Goal: Find specific page/section: Find specific page/section

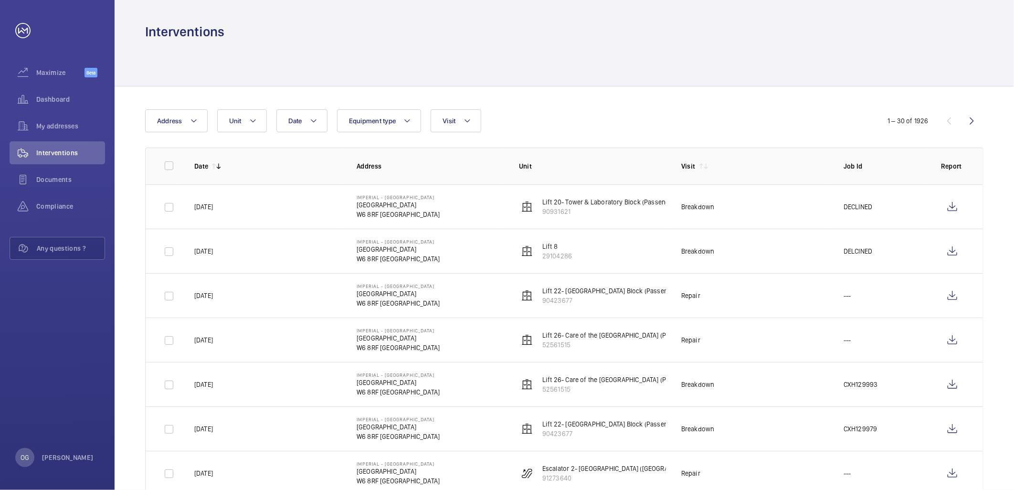
click at [247, 127] on button "Unit" at bounding box center [242, 120] width 50 height 23
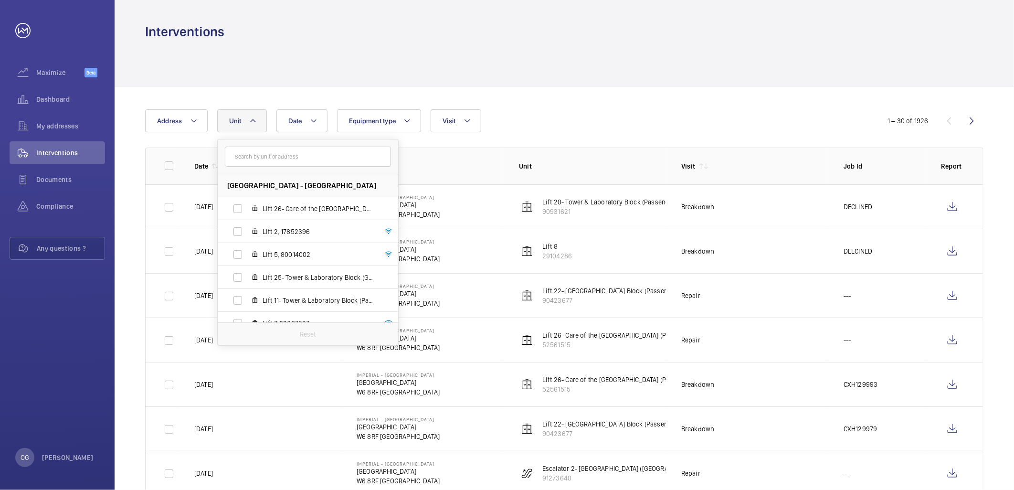
drag, startPoint x: 264, startPoint y: 160, endPoint x: 261, endPoint y: 156, distance: 5.3
click at [265, 160] on input "text" at bounding box center [308, 157] width 166 height 20
type input ";"
type input "lift 15"
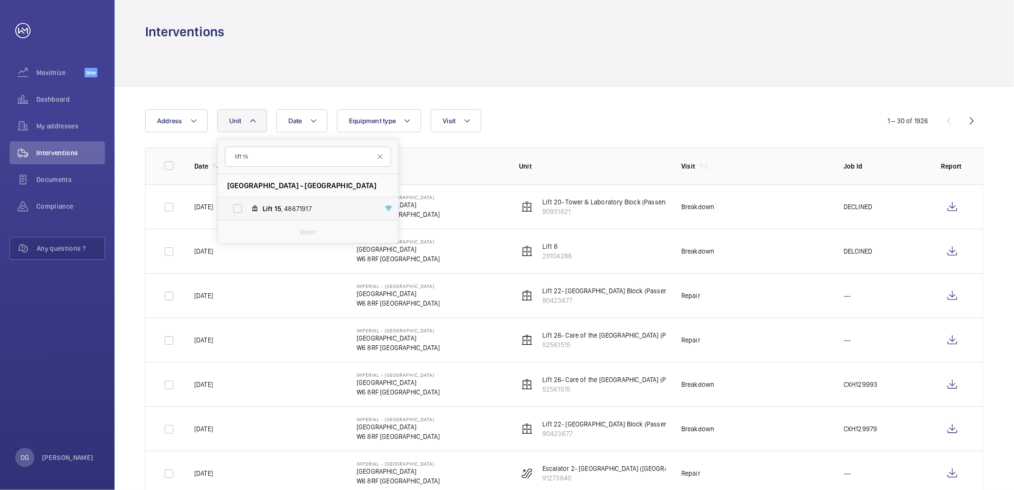
click at [332, 202] on label "Lift 15 , 48671917" at bounding box center [300, 208] width 165 height 23
click at [247, 202] on input "Lift 15 , 48671917" at bounding box center [237, 208] width 19 height 19
checkbox input "true"
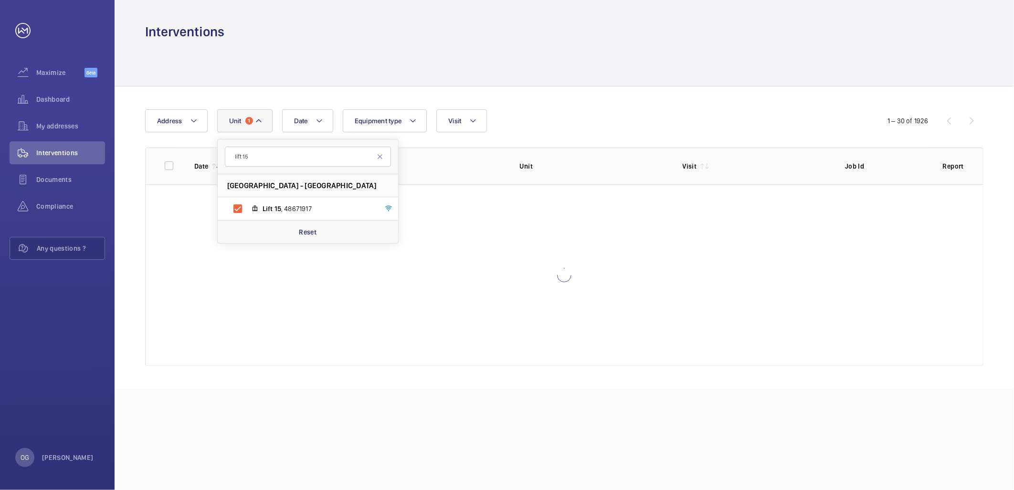
click at [712, 81] on div at bounding box center [564, 63] width 839 height 45
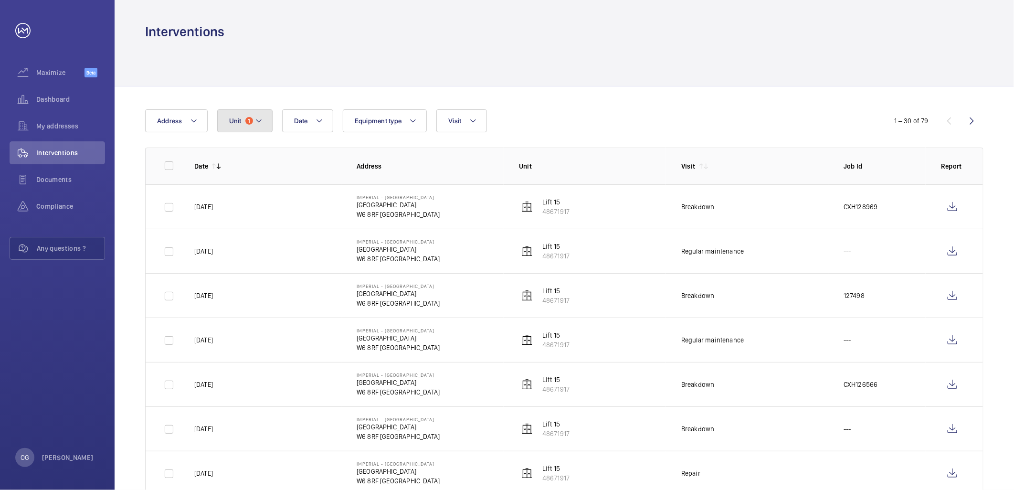
drag, startPoint x: 258, startPoint y: 111, endPoint x: 256, endPoint y: 117, distance: 7.0
click at [258, 111] on button "Unit 1" at bounding box center [244, 120] width 55 height 23
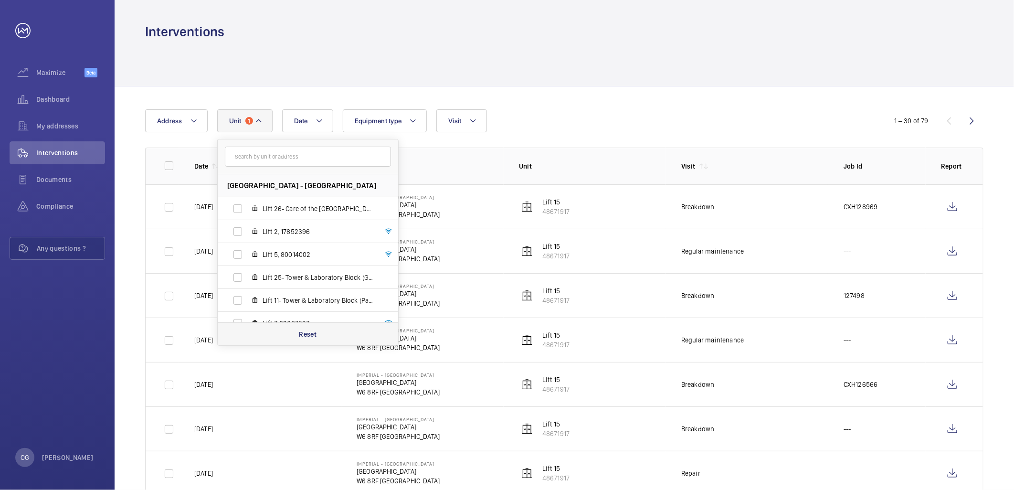
click at [292, 330] on div "Reset" at bounding box center [308, 333] width 181 height 23
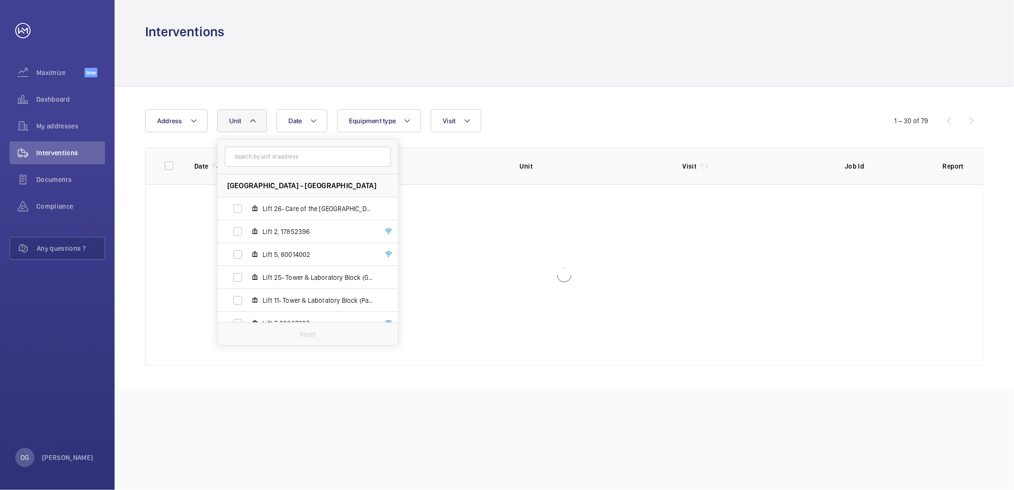
click at [589, 110] on div "Date Address Unit [GEOGRAPHIC_DATA] - [GEOGRAPHIC_DATA] Lift 26- Care of the [G…" at bounding box center [507, 120] width 724 height 23
